Goal: Task Accomplishment & Management: Use online tool/utility

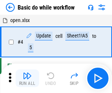
click at [27, 78] on img "button" at bounding box center [27, 75] width 9 height 9
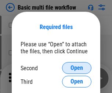
click at [77, 68] on span "Open" at bounding box center [76, 68] width 12 height 6
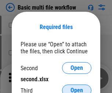
click at [77, 87] on span "Open" at bounding box center [76, 90] width 12 height 6
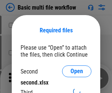
scroll to position [3, 0]
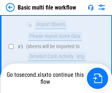
scroll to position [203, 0]
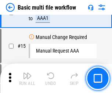
click at [27, 78] on img "button" at bounding box center [27, 75] width 9 height 9
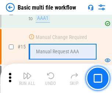
scroll to position [488, 0]
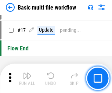
click at [27, 78] on img "button" at bounding box center [27, 75] width 9 height 9
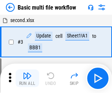
click at [27, 78] on img "button" at bounding box center [27, 75] width 9 height 9
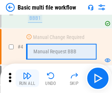
click at [27, 78] on img "button" at bounding box center [27, 75] width 9 height 9
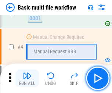
click at [27, 78] on img "button" at bounding box center [27, 75] width 9 height 9
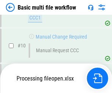
scroll to position [344, 0]
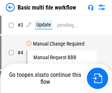
scroll to position [30, 0]
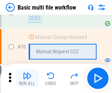
click at [27, 78] on img "button" at bounding box center [27, 75] width 9 height 9
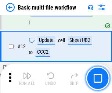
scroll to position [344, 0]
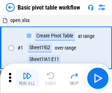
click at [27, 78] on img "button" at bounding box center [27, 75] width 9 height 9
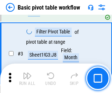
scroll to position [176, 0]
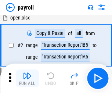
click at [27, 78] on img "button" at bounding box center [27, 75] width 9 height 9
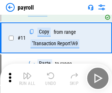
scroll to position [53, 0]
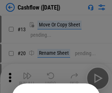
scroll to position [72, 0]
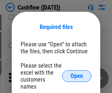
click at [77, 73] on span "Open" at bounding box center [76, 76] width 12 height 6
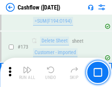
scroll to position [777, 0]
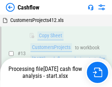
scroll to position [110, 0]
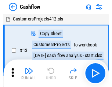
scroll to position [8, 0]
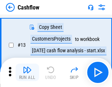
click at [27, 73] on img "button" at bounding box center [27, 70] width 9 height 9
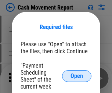
click at [77, 76] on span "Open" at bounding box center [76, 76] width 12 height 6
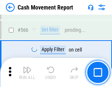
scroll to position [3364, 0]
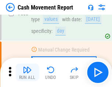
click at [27, 73] on img "button" at bounding box center [27, 70] width 9 height 9
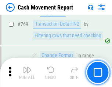
scroll to position [4078, 0]
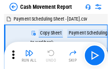
scroll to position [13, 0]
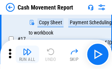
click at [27, 54] on img "button" at bounding box center [27, 51] width 9 height 9
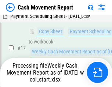
scroll to position [153, 0]
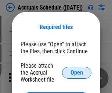
click at [77, 72] on span "Open" at bounding box center [76, 73] width 12 height 6
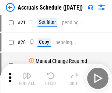
click at [27, 78] on img "button" at bounding box center [27, 75] width 9 height 9
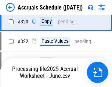
scroll to position [1365, 0]
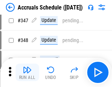
click at [27, 73] on img "button" at bounding box center [27, 70] width 9 height 9
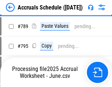
scroll to position [3083, 0]
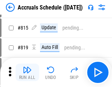
click at [27, 73] on img "button" at bounding box center [27, 70] width 9 height 9
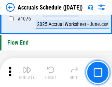
scroll to position [4395, 0]
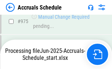
scroll to position [4128, 0]
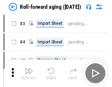
scroll to position [1, 0]
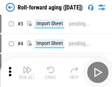
click at [27, 73] on img "button" at bounding box center [27, 70] width 9 height 9
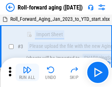
click at [27, 73] on img "button" at bounding box center [27, 70] width 9 height 9
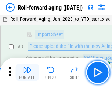
scroll to position [47, 0]
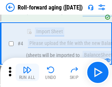
click at [27, 73] on img "button" at bounding box center [27, 70] width 9 height 9
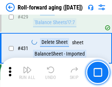
scroll to position [2545, 0]
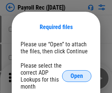
click at [77, 76] on span "Open" at bounding box center [76, 76] width 12 height 6
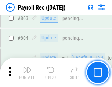
scroll to position [4663, 0]
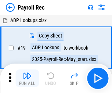
click at [27, 78] on img "button" at bounding box center [27, 75] width 9 height 9
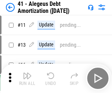
click at [27, 78] on img "button" at bounding box center [27, 75] width 9 height 9
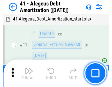
scroll to position [91, 0]
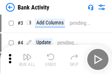
click at [27, 60] on img "button" at bounding box center [27, 57] width 9 height 9
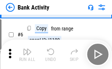
scroll to position [39, 0]
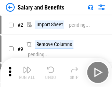
click at [27, 73] on img "button" at bounding box center [27, 70] width 9 height 9
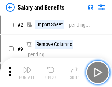
scroll to position [10, 0]
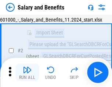
click at [27, 73] on img "button" at bounding box center [27, 70] width 9 height 9
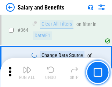
scroll to position [3456, 0]
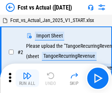
click at [27, 73] on img "button" at bounding box center [27, 75] width 9 height 9
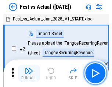
scroll to position [10, 0]
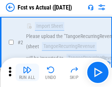
click at [27, 73] on img "button" at bounding box center [27, 70] width 9 height 9
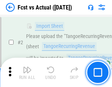
scroll to position [69, 0]
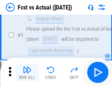
click at [27, 73] on img "button" at bounding box center [27, 70] width 9 height 9
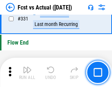
scroll to position [3513, 0]
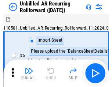
scroll to position [16, 0]
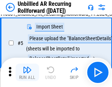
click at [27, 73] on img "button" at bounding box center [27, 70] width 9 height 9
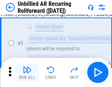
click at [27, 73] on img "button" at bounding box center [27, 70] width 9 height 9
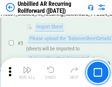
scroll to position [69, 0]
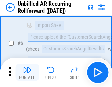
click at [27, 73] on img "button" at bounding box center [27, 70] width 9 height 9
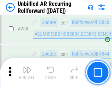
scroll to position [2493, 0]
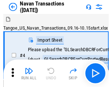
scroll to position [12, 0]
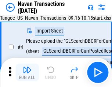
click at [27, 73] on img "button" at bounding box center [27, 70] width 9 height 9
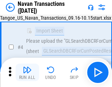
click at [27, 73] on img "button" at bounding box center [27, 70] width 9 height 9
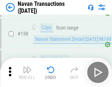
scroll to position [2379, 0]
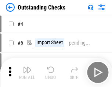
click at [27, 73] on img "button" at bounding box center [27, 70] width 9 height 9
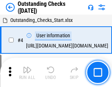
scroll to position [31, 0]
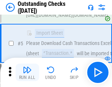
click at [27, 73] on img "button" at bounding box center [27, 70] width 9 height 9
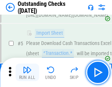
scroll to position [77, 0]
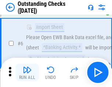
click at [27, 73] on img "button" at bounding box center [27, 70] width 9 height 9
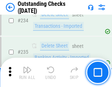
scroll to position [2229, 0]
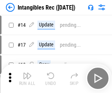
click at [27, 78] on img "button" at bounding box center [27, 75] width 9 height 9
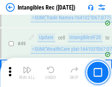
scroll to position [286, 0]
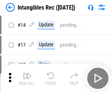
click at [27, 78] on img "button" at bounding box center [27, 75] width 9 height 9
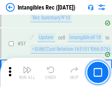
scroll to position [286, 0]
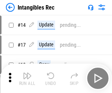
click at [27, 78] on img "button" at bounding box center [27, 75] width 9 height 9
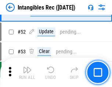
scroll to position [286, 0]
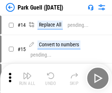
click at [27, 73] on img "button" at bounding box center [27, 75] width 9 height 9
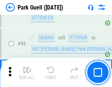
scroll to position [918, 0]
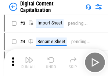
scroll to position [21, 0]
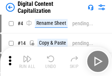
click at [27, 62] on img "button" at bounding box center [27, 59] width 9 height 9
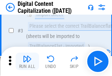
click at [27, 62] on img "button" at bounding box center [27, 59] width 9 height 9
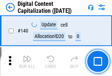
scroll to position [778, 0]
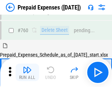
click at [27, 73] on img "button" at bounding box center [27, 70] width 9 height 9
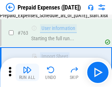
click at [27, 73] on img "button" at bounding box center [27, 70] width 9 height 9
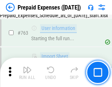
scroll to position [2077, 0]
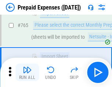
click at [27, 73] on img "button" at bounding box center [27, 70] width 9 height 9
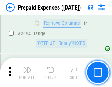
scroll to position [7671, 0]
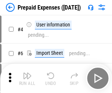
click at [27, 78] on img "button" at bounding box center [27, 75] width 9 height 9
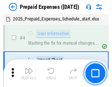
scroll to position [32, 0]
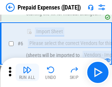
click at [27, 73] on img "button" at bounding box center [27, 70] width 9 height 9
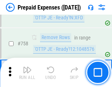
scroll to position [2615, 0]
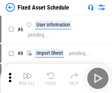
click at [27, 78] on img "button" at bounding box center [27, 75] width 9 height 9
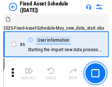
scroll to position [40, 0]
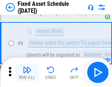
click at [27, 73] on img "button" at bounding box center [27, 70] width 9 height 9
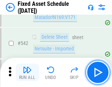
scroll to position [2616, 0]
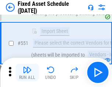
click at [27, 73] on img "button" at bounding box center [27, 70] width 9 height 9
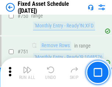
scroll to position [3578, 0]
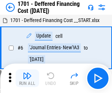
click at [27, 78] on img "button" at bounding box center [27, 75] width 9 height 9
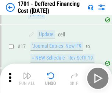
scroll to position [88, 0]
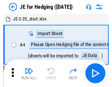
scroll to position [1, 0]
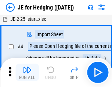
click at [27, 73] on img "button" at bounding box center [27, 70] width 9 height 9
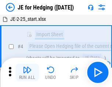
click at [27, 73] on img "button" at bounding box center [27, 70] width 9 height 9
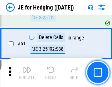
scroll to position [475, 0]
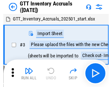
scroll to position [1, 0]
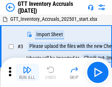
click at [27, 73] on img "button" at bounding box center [27, 70] width 9 height 9
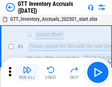
click at [27, 73] on img "button" at bounding box center [27, 70] width 9 height 9
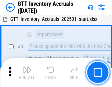
scroll to position [47, 0]
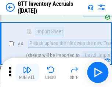
click at [27, 73] on img "button" at bounding box center [27, 70] width 9 height 9
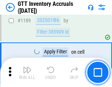
scroll to position [5993, 0]
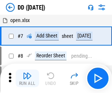
click at [27, 78] on img "button" at bounding box center [27, 75] width 9 height 9
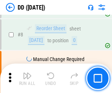
scroll to position [71, 0]
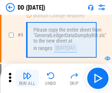
click at [27, 78] on img "button" at bounding box center [27, 75] width 9 height 9
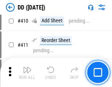
scroll to position [3284, 0]
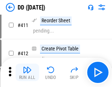
click at [27, 73] on img "button" at bounding box center [27, 70] width 9 height 9
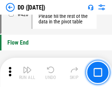
scroll to position [3513, 0]
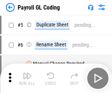
click at [27, 78] on img "button" at bounding box center [27, 75] width 9 height 9
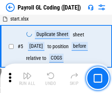
scroll to position [88, 0]
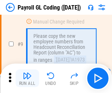
click at [27, 78] on img "button" at bounding box center [27, 75] width 9 height 9
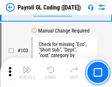
scroll to position [1722, 0]
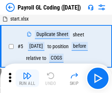
click at [27, 78] on img "button" at bounding box center [27, 75] width 9 height 9
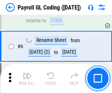
scroll to position [88, 0]
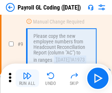
click at [27, 78] on img "button" at bounding box center [27, 75] width 9 height 9
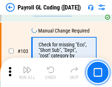
scroll to position [1722, 0]
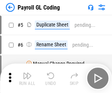
click at [27, 78] on img "button" at bounding box center [27, 75] width 9 height 9
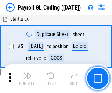
scroll to position [88, 0]
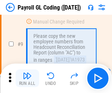
click at [27, 78] on img "button" at bounding box center [27, 75] width 9 height 9
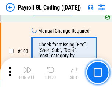
scroll to position [1722, 0]
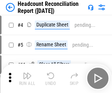
click at [27, 78] on img "button" at bounding box center [27, 75] width 9 height 9
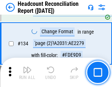
scroll to position [882, 0]
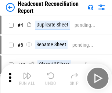
click at [27, 78] on img "button" at bounding box center [27, 75] width 9 height 9
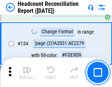
scroll to position [882, 0]
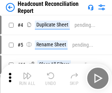
click at [27, 78] on img "button" at bounding box center [27, 75] width 9 height 9
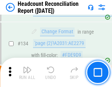
scroll to position [882, 0]
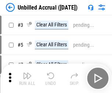
click at [27, 78] on img "button" at bounding box center [27, 75] width 9 height 9
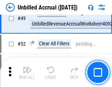
scroll to position [666, 0]
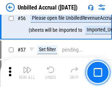
click at [27, 73] on img "button" at bounding box center [27, 70] width 9 height 9
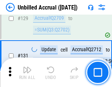
scroll to position [2186, 0]
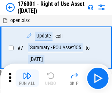
click at [27, 78] on img "button" at bounding box center [27, 75] width 9 height 9
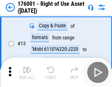
scroll to position [47, 0]
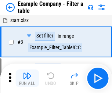
click at [27, 78] on img "button" at bounding box center [27, 75] width 9 height 9
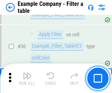
scroll to position [672, 0]
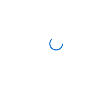
scroll to position [11, 0]
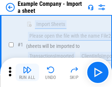
click at [27, 73] on img "button" at bounding box center [27, 70] width 9 height 9
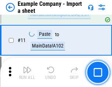
scroll to position [162, 0]
